Goal: Find specific page/section: Find specific page/section

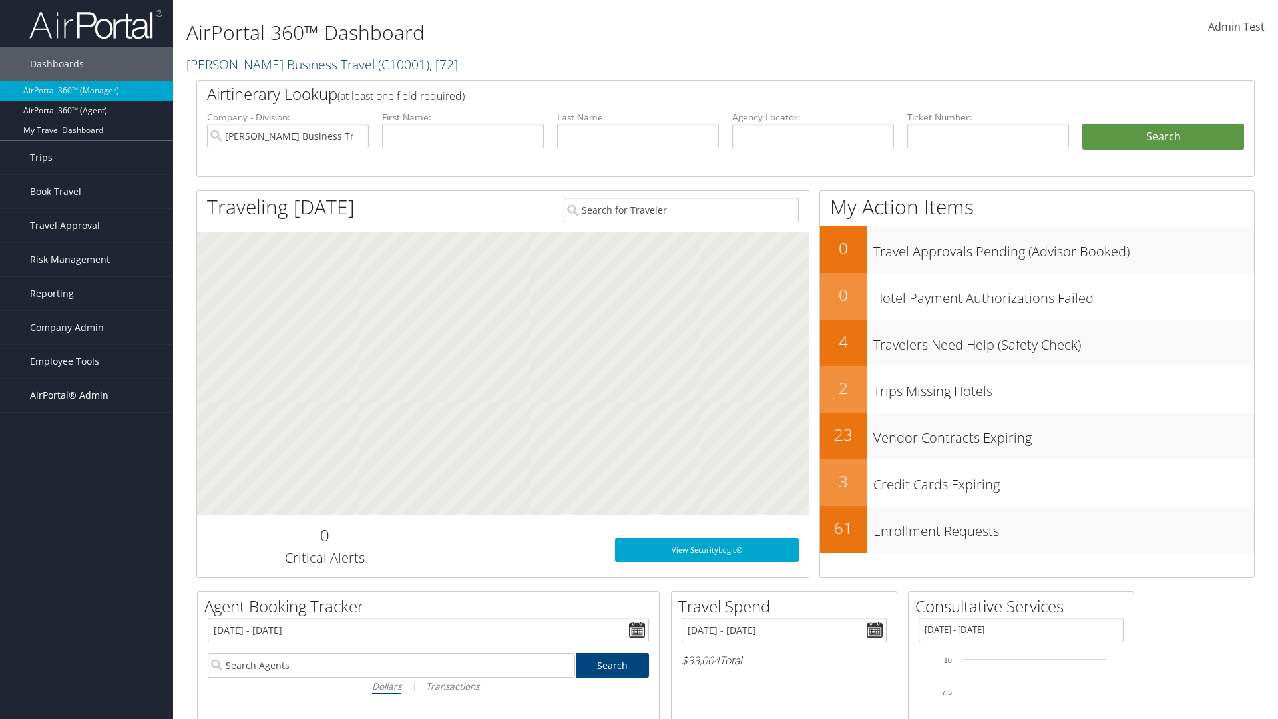
click at [87, 395] on span "AirPortal® Admin" at bounding box center [69, 395] width 79 height 33
click at [87, 611] on link "SAP" at bounding box center [86, 621] width 173 height 20
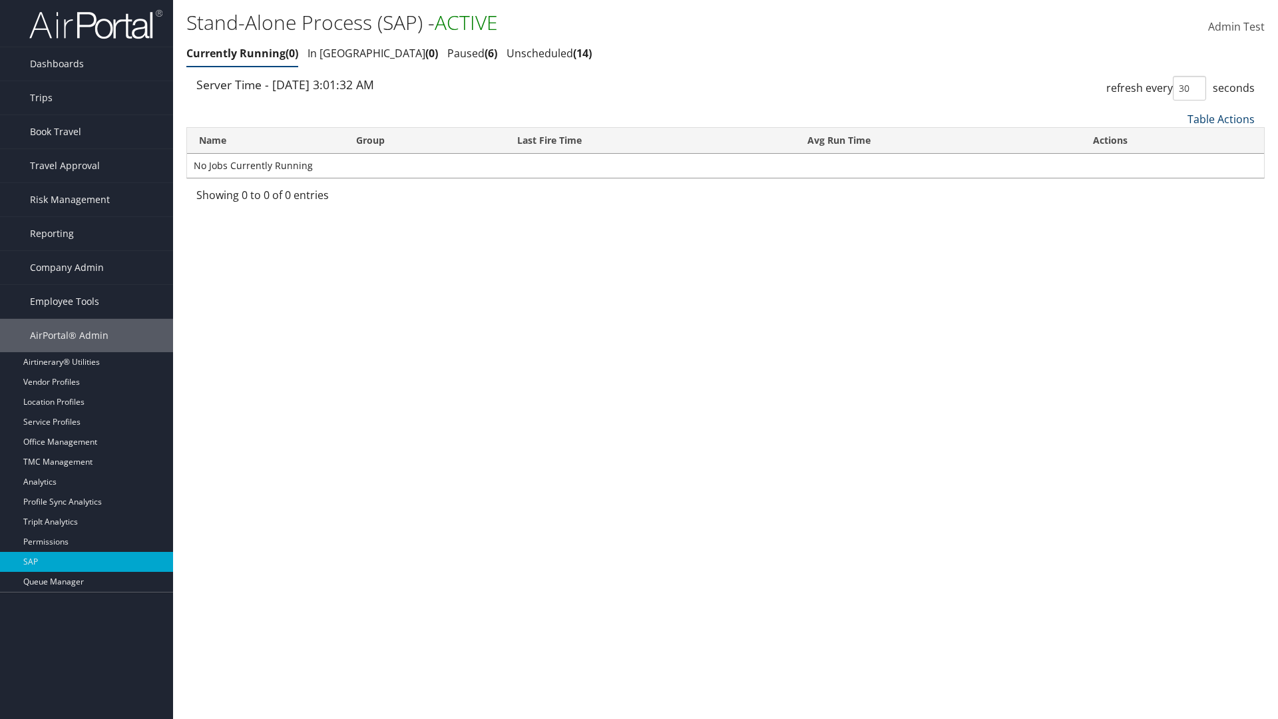
click at [1220, 118] on link "Table Actions" at bounding box center [1220, 119] width 67 height 15
click at [1176, 163] on link "25" at bounding box center [1176, 163] width 175 height 23
click at [1220, 118] on link "Table Actions" at bounding box center [1220, 119] width 67 height 15
click at [1176, 208] on link "100" at bounding box center [1176, 209] width 175 height 23
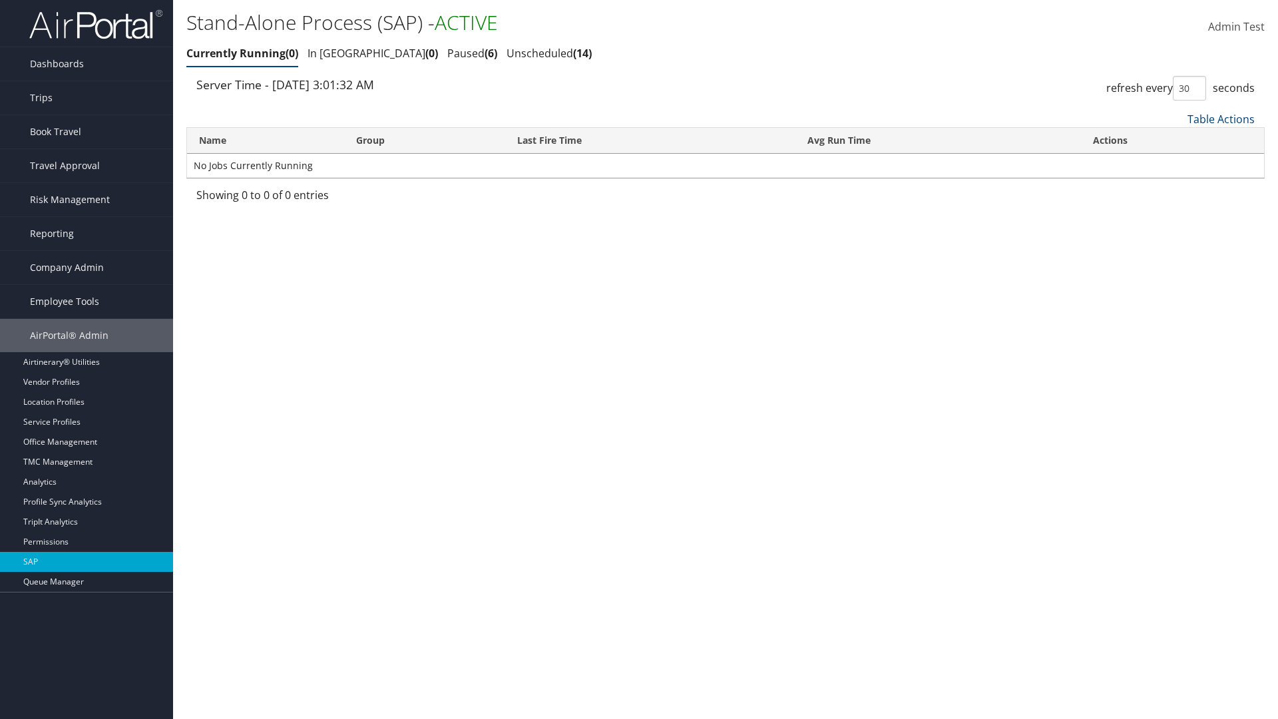
click at [1220, 118] on link "Table Actions" at bounding box center [1220, 119] width 67 height 15
click at [1176, 184] on link "Column Visibility" at bounding box center [1176, 185] width 175 height 23
click at [1176, 140] on link "Name" at bounding box center [1176, 141] width 175 height 23
click at [1176, 163] on link "Group" at bounding box center [1176, 163] width 175 height 23
click at [1176, 186] on link "Last Fire Time" at bounding box center [1176, 186] width 175 height 23
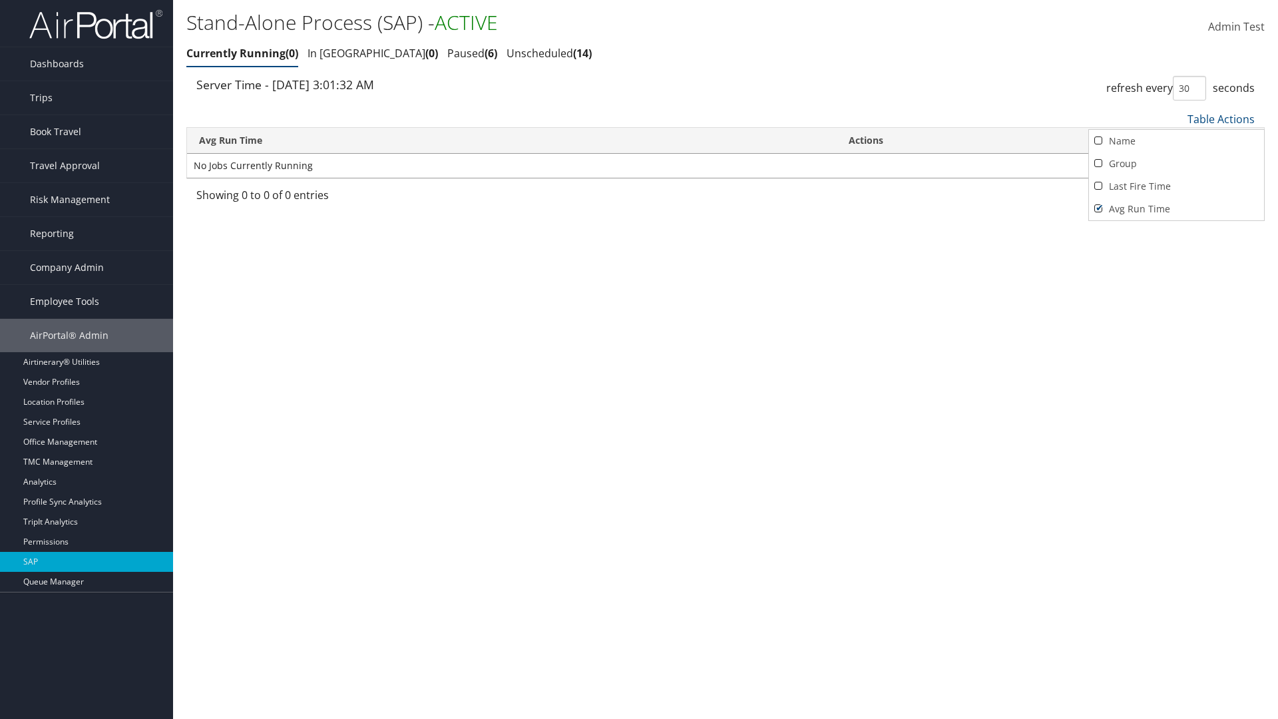
click at [1176, 208] on link "Avg Run Time" at bounding box center [1176, 209] width 175 height 23
click at [639, 359] on div at bounding box center [639, 359] width 1278 height 719
click at [1220, 118] on link "Table Actions" at bounding box center [1220, 119] width 67 height 15
click at [1176, 184] on link "Column Visibility" at bounding box center [1176, 185] width 175 height 23
click at [1176, 140] on link "Name" at bounding box center [1176, 141] width 175 height 23
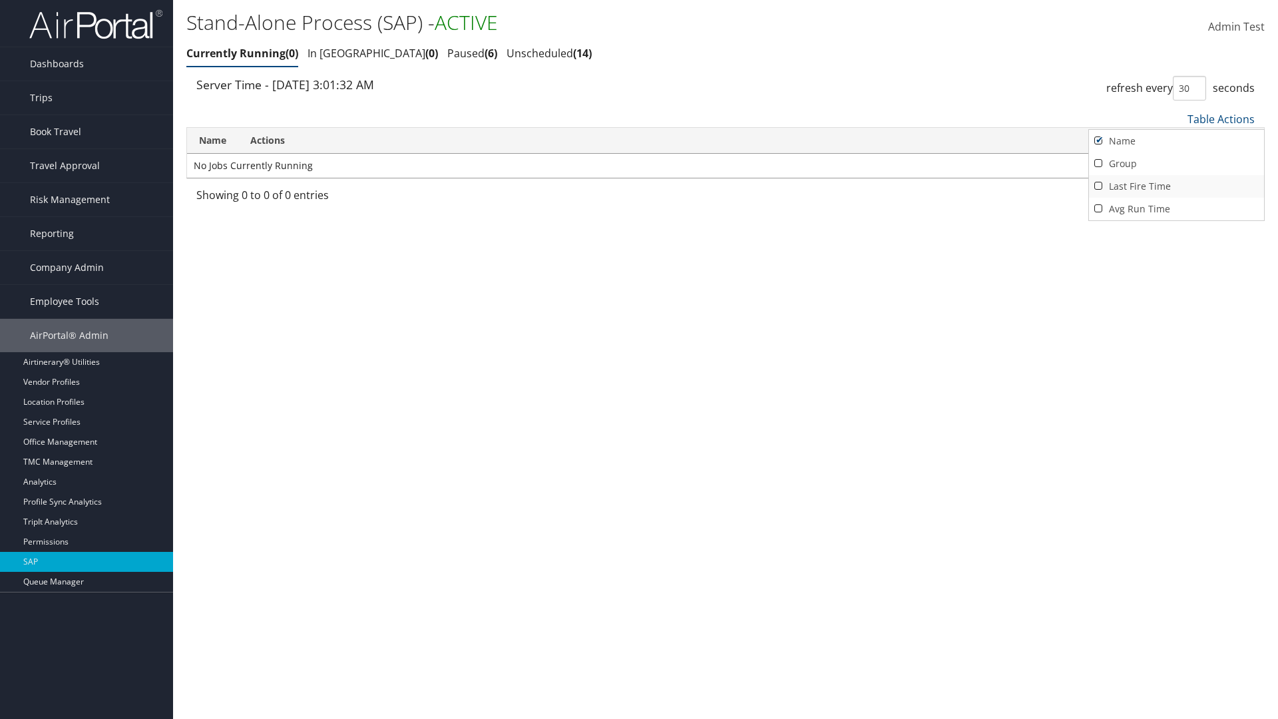
click at [1176, 163] on link "Group" at bounding box center [1176, 163] width 175 height 23
click at [1176, 186] on link "Last Fire Time" at bounding box center [1176, 186] width 175 height 23
